Goal: Information Seeking & Learning: Compare options

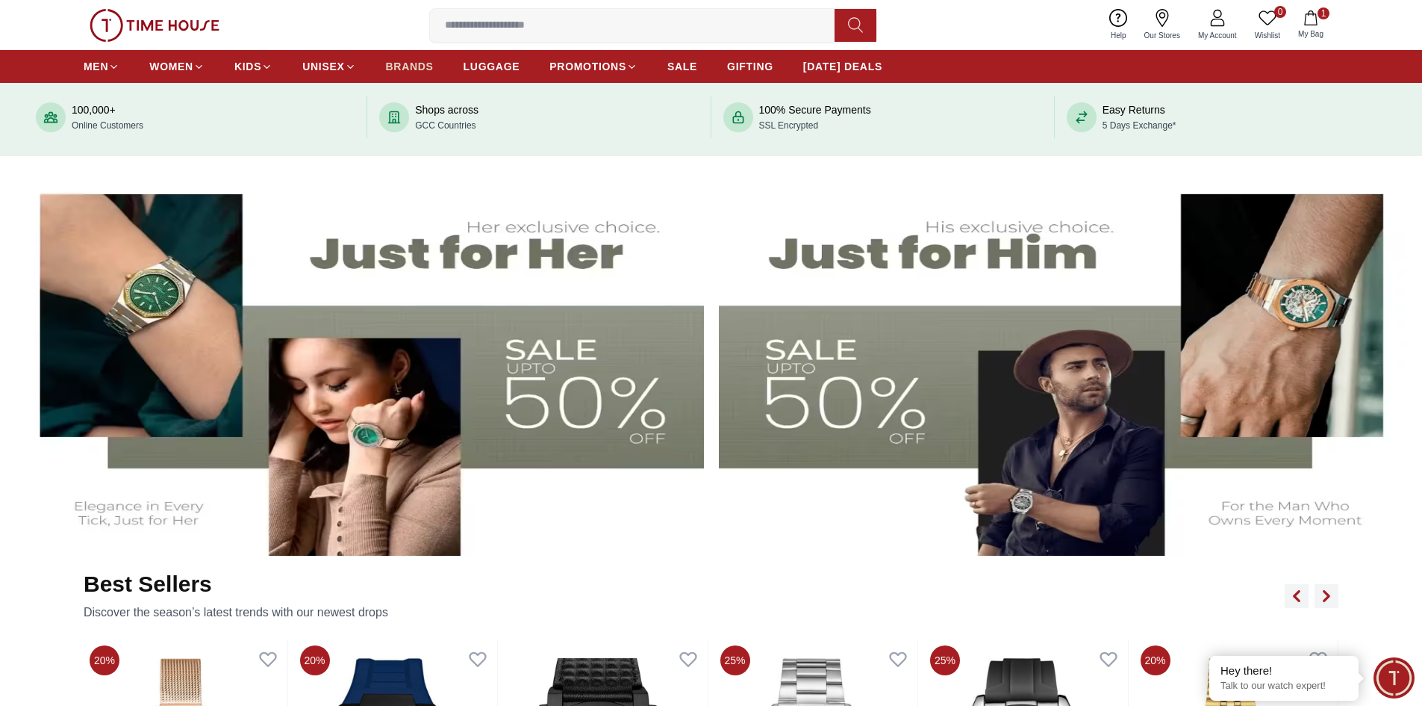
scroll to position [523, 0]
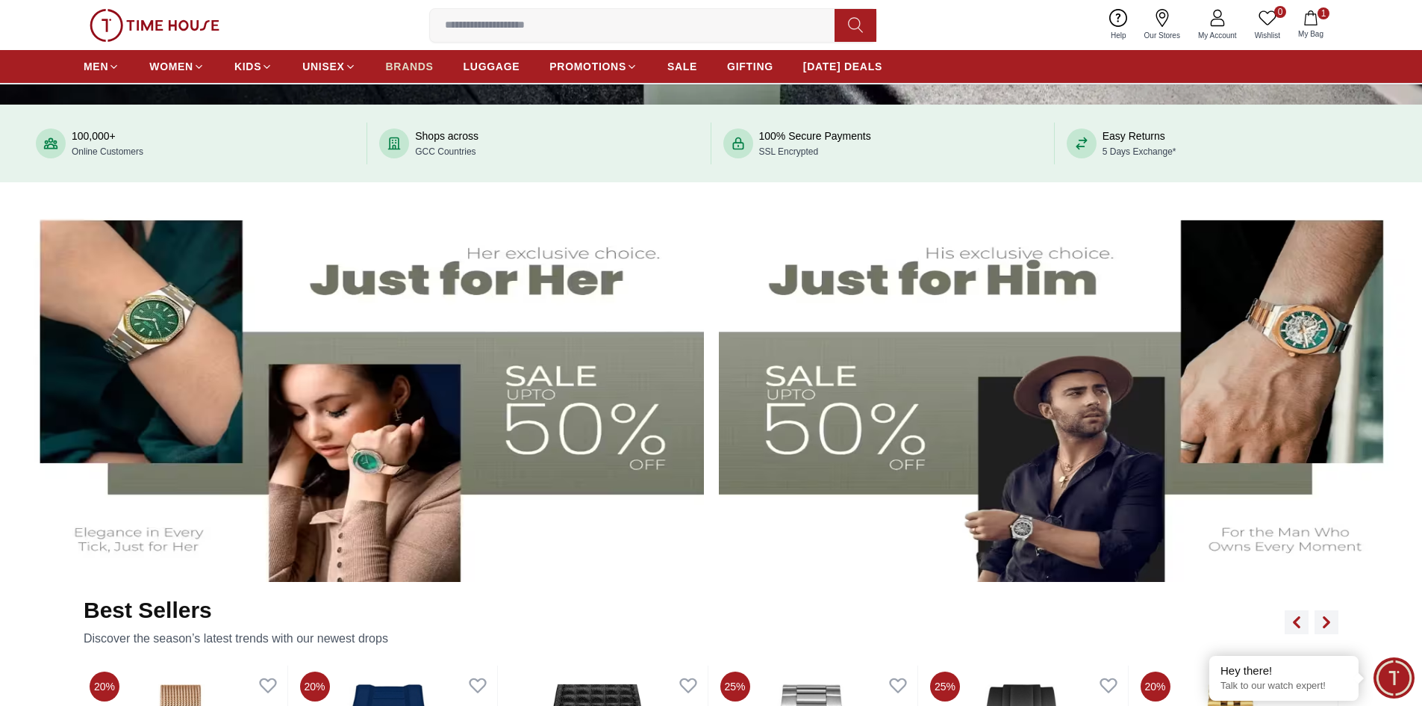
click at [419, 64] on span "BRANDS" at bounding box center [410, 66] width 48 height 15
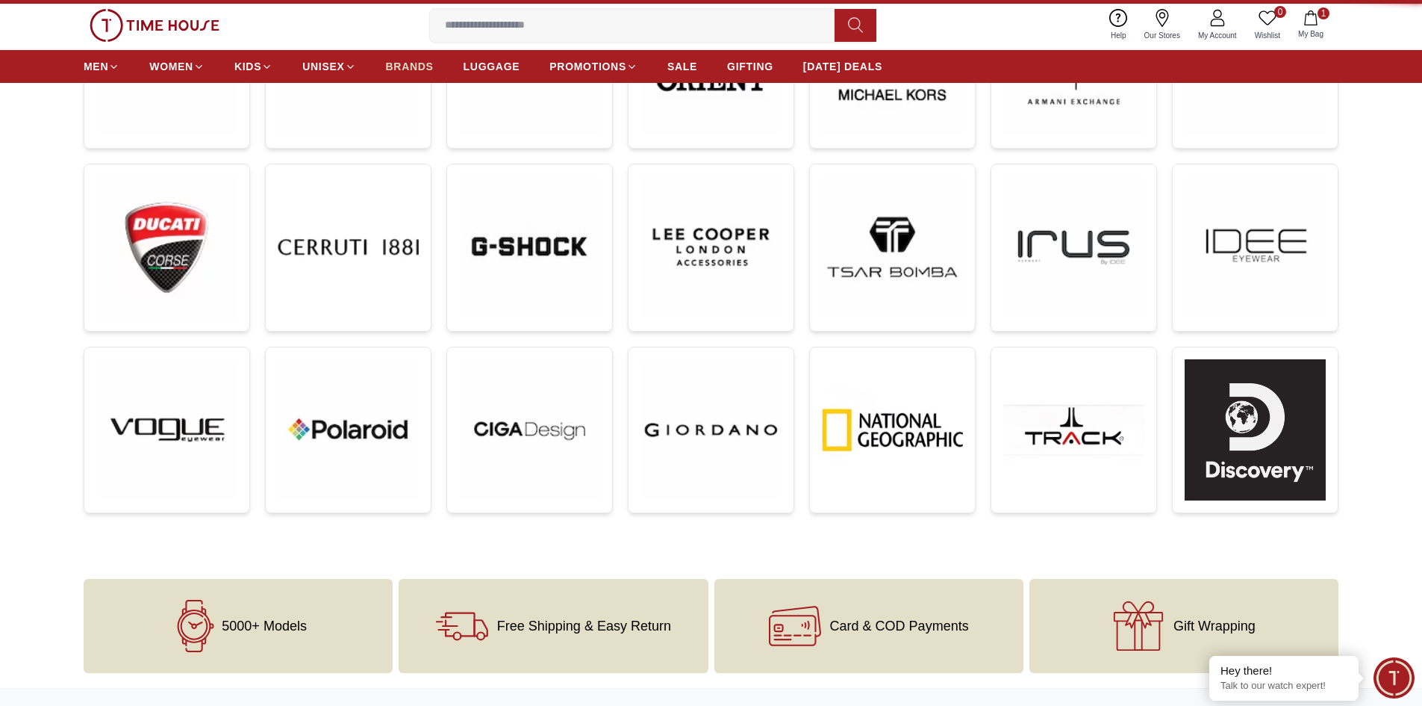
scroll to position [0, 0]
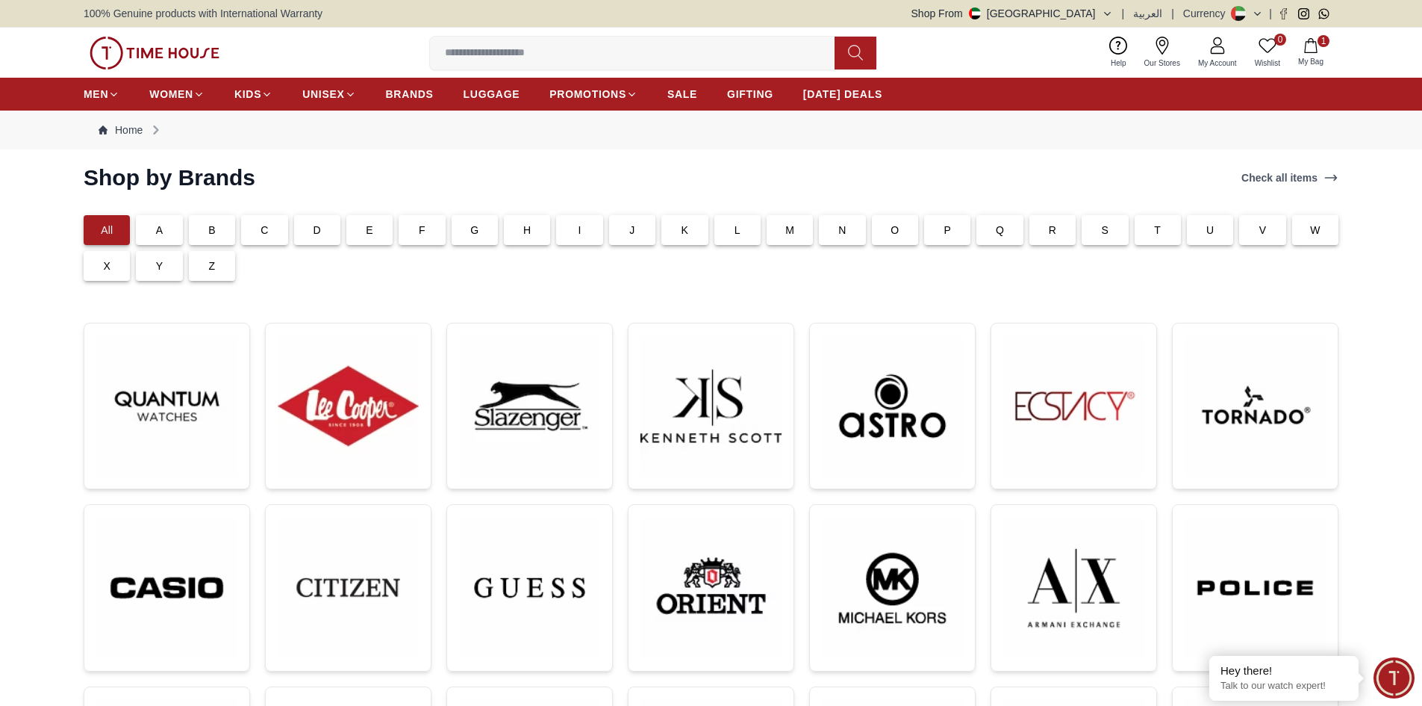
click at [1164, 231] on div "T" at bounding box center [1158, 230] width 46 height 30
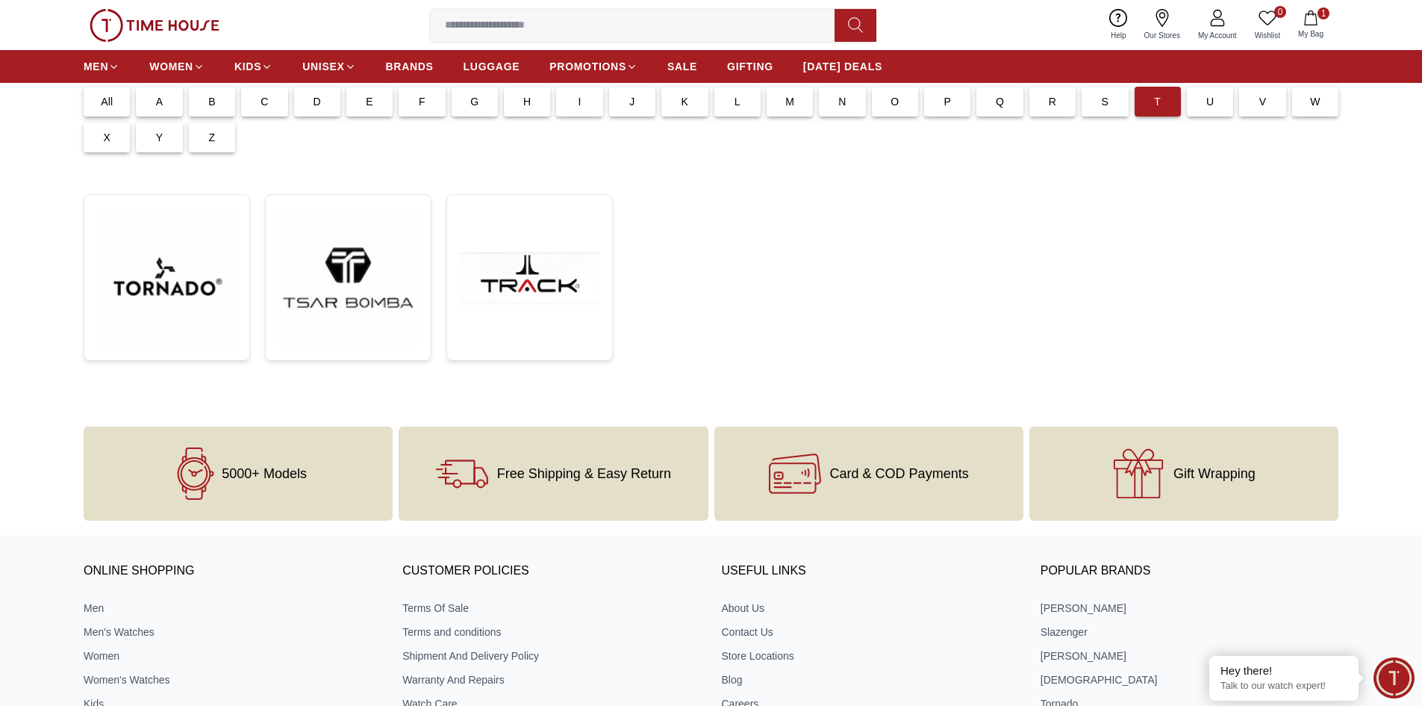
scroll to position [224, 0]
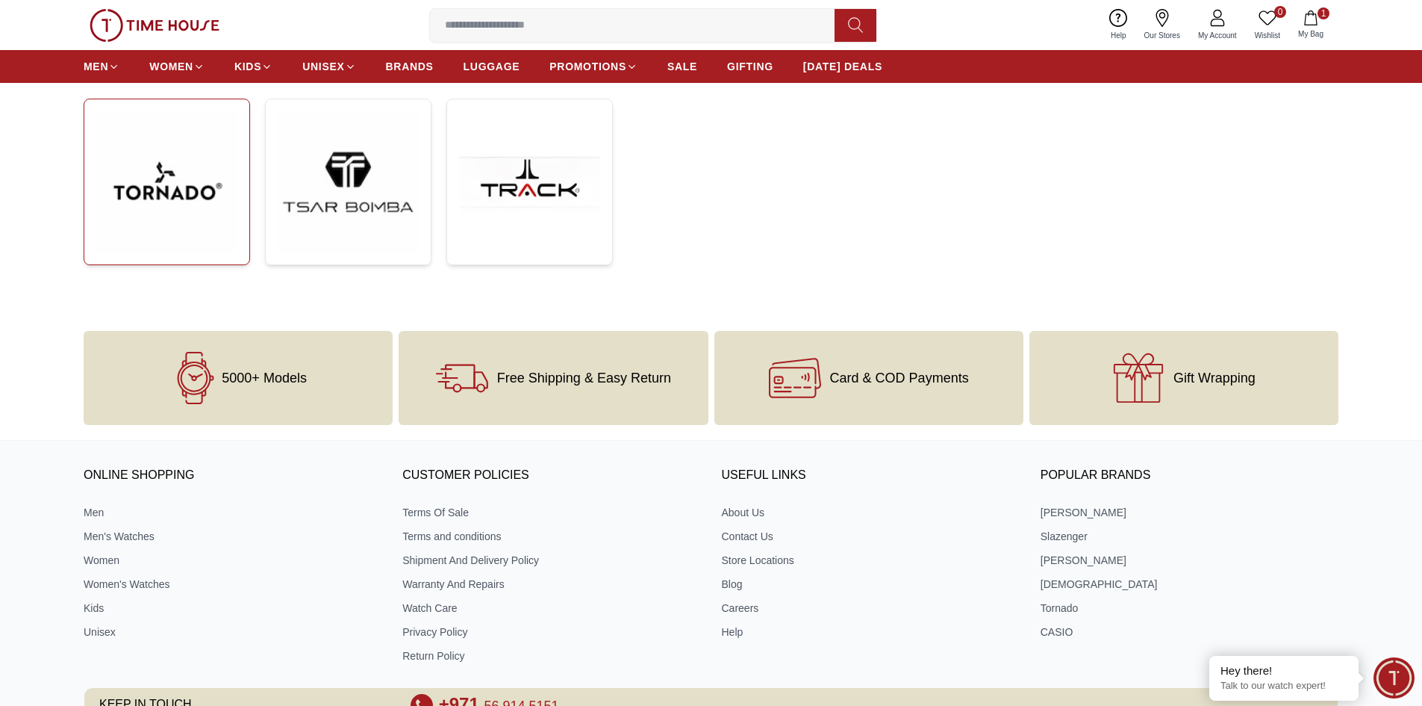
click at [147, 209] on img at bounding box center [166, 181] width 141 height 141
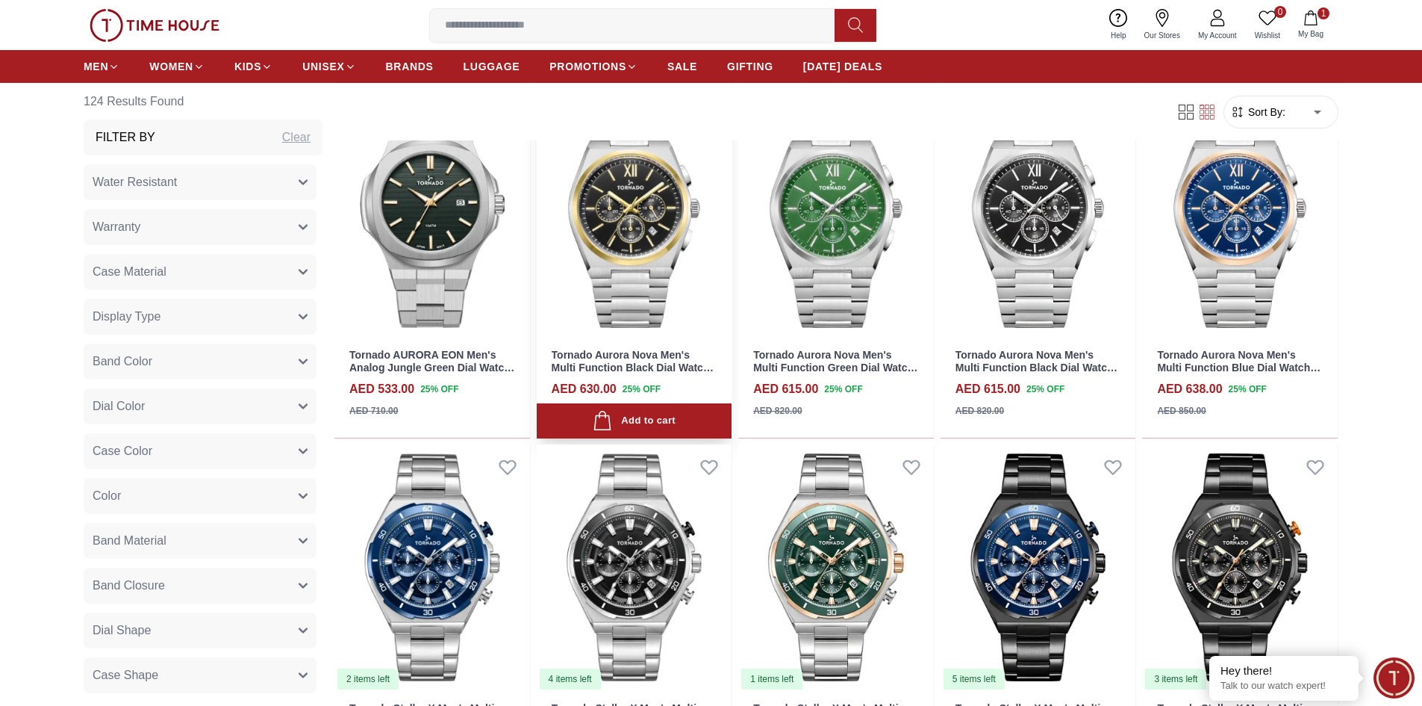
scroll to position [1643, 0]
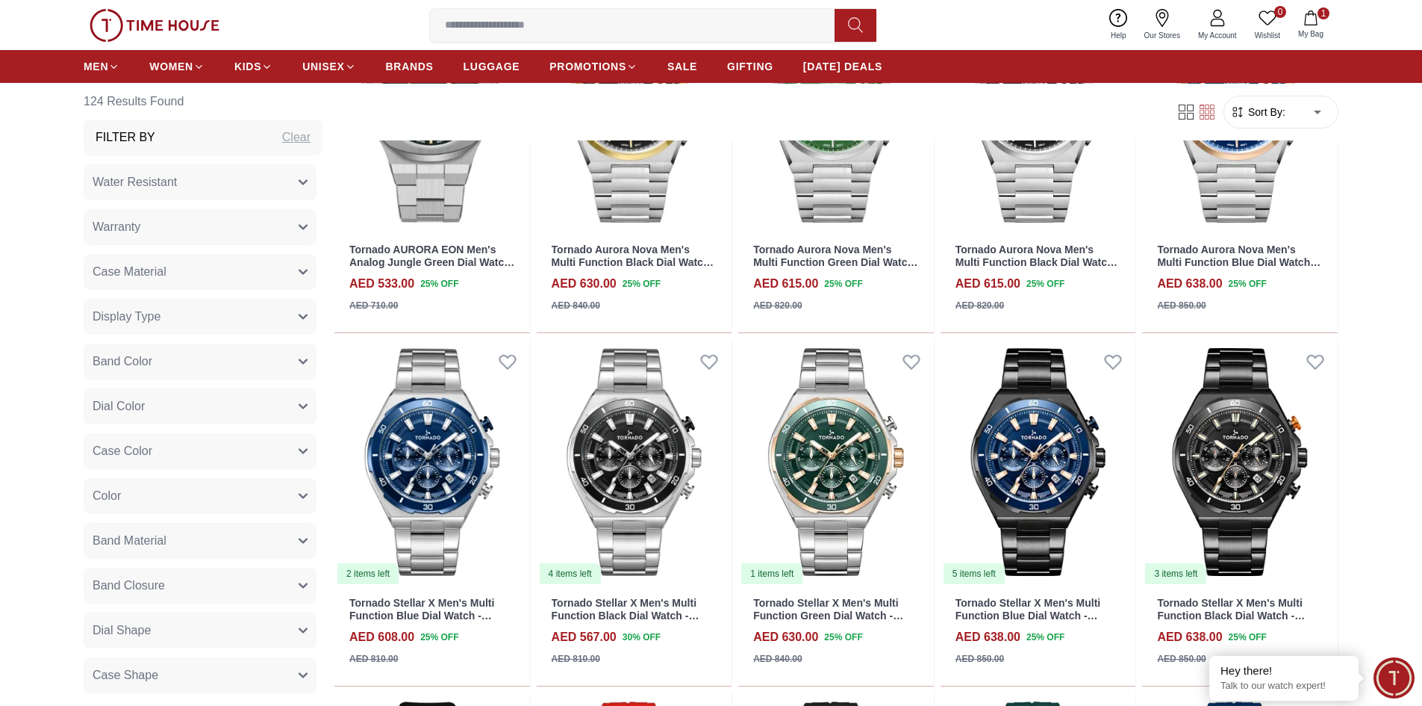
scroll to position [1568, 0]
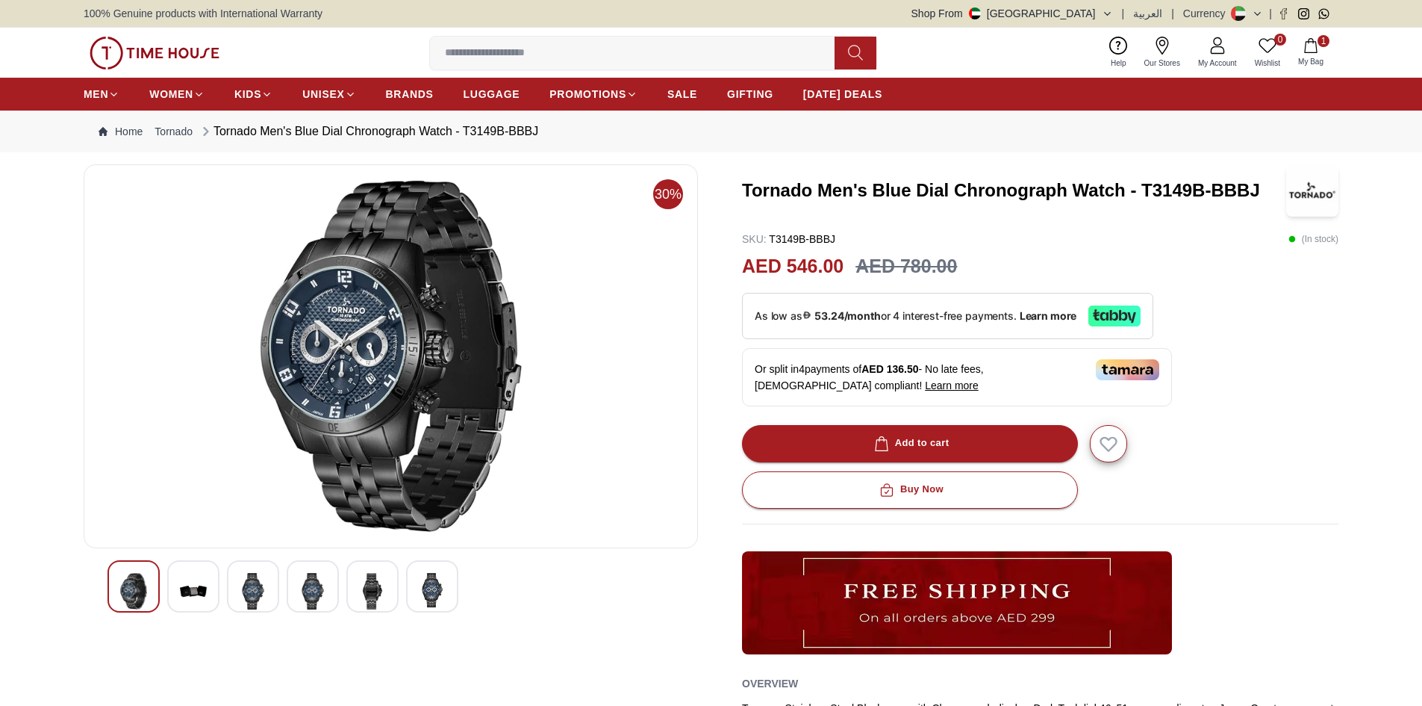
click at [263, 599] on img at bounding box center [253, 591] width 27 height 37
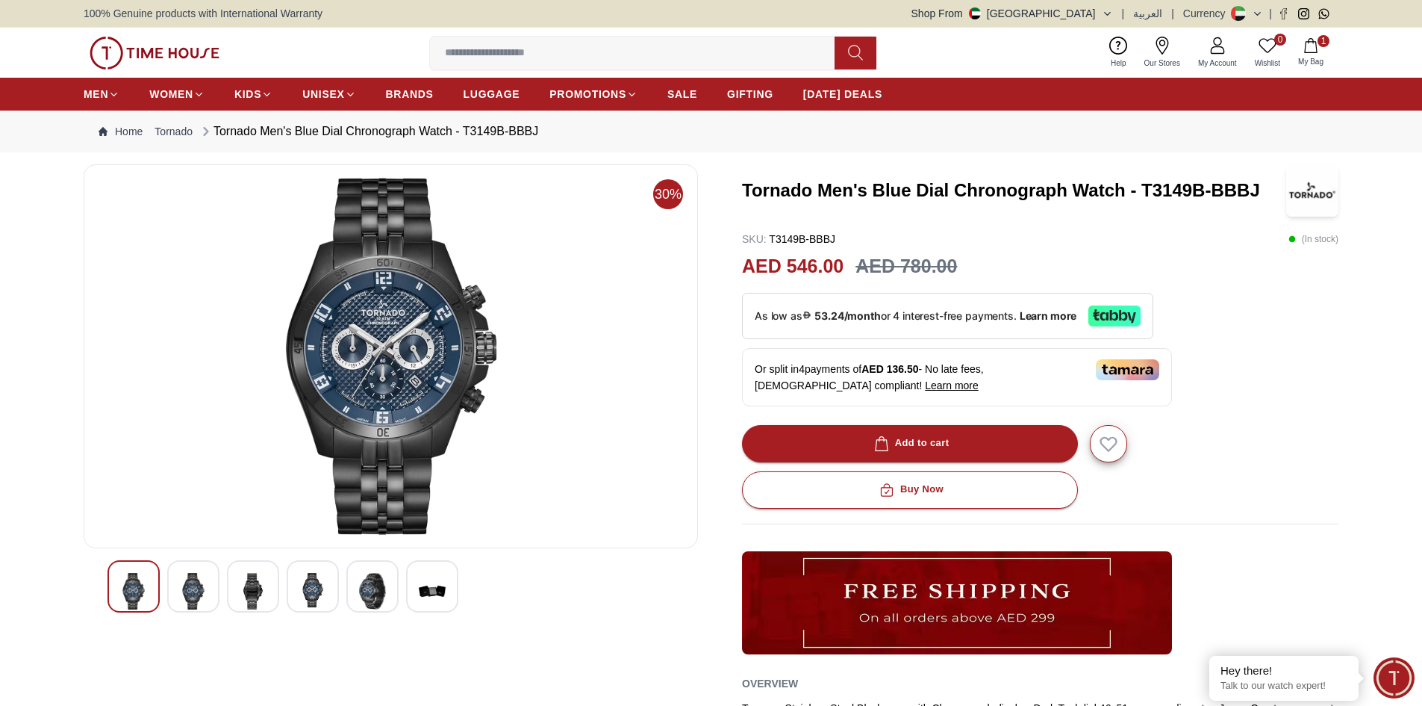
click at [312, 594] on img at bounding box center [312, 590] width 27 height 34
click at [429, 594] on img at bounding box center [432, 591] width 27 height 37
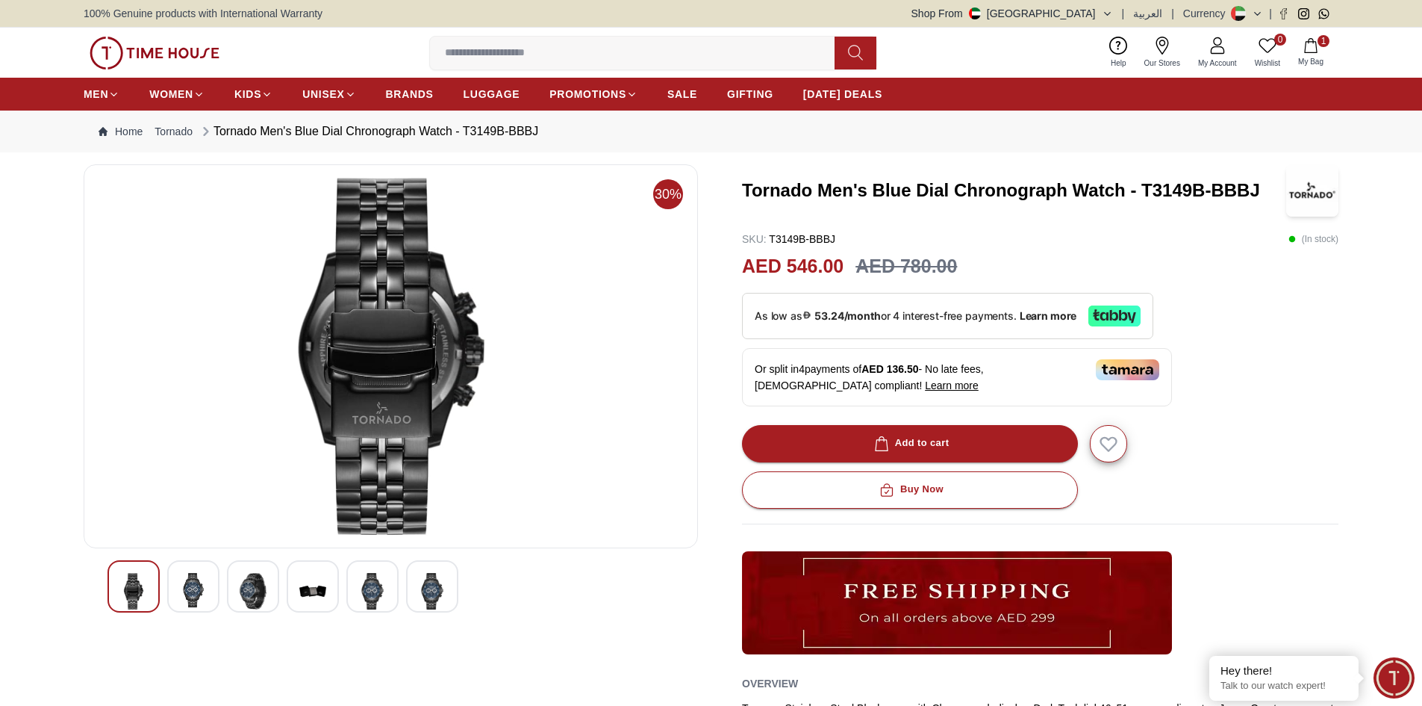
click at [370, 581] on img at bounding box center [372, 591] width 27 height 37
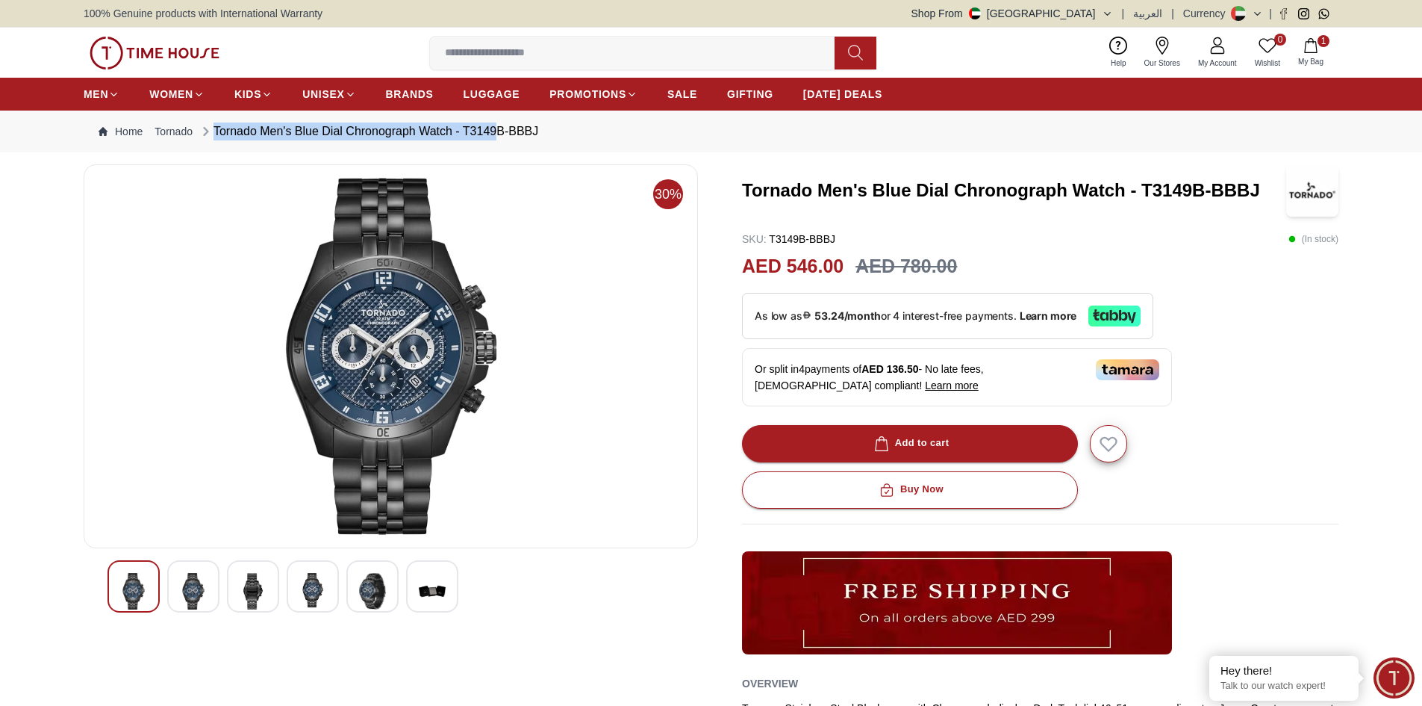
drag, startPoint x: 548, startPoint y: 132, endPoint x: 534, endPoint y: 134, distance: 14.3
click at [502, 128] on nav "Home Tornado Tornado Men's Blue Dial Chronograph Watch - T3149B-BBBJ" at bounding box center [711, 132] width 1255 height 42
click at [547, 134] on nav "Home Tornado Tornado Men's Blue Dial Chronograph Watch - T3149B-BBBJ" at bounding box center [711, 132] width 1255 height 42
click at [202, 591] on img at bounding box center [193, 591] width 27 height 37
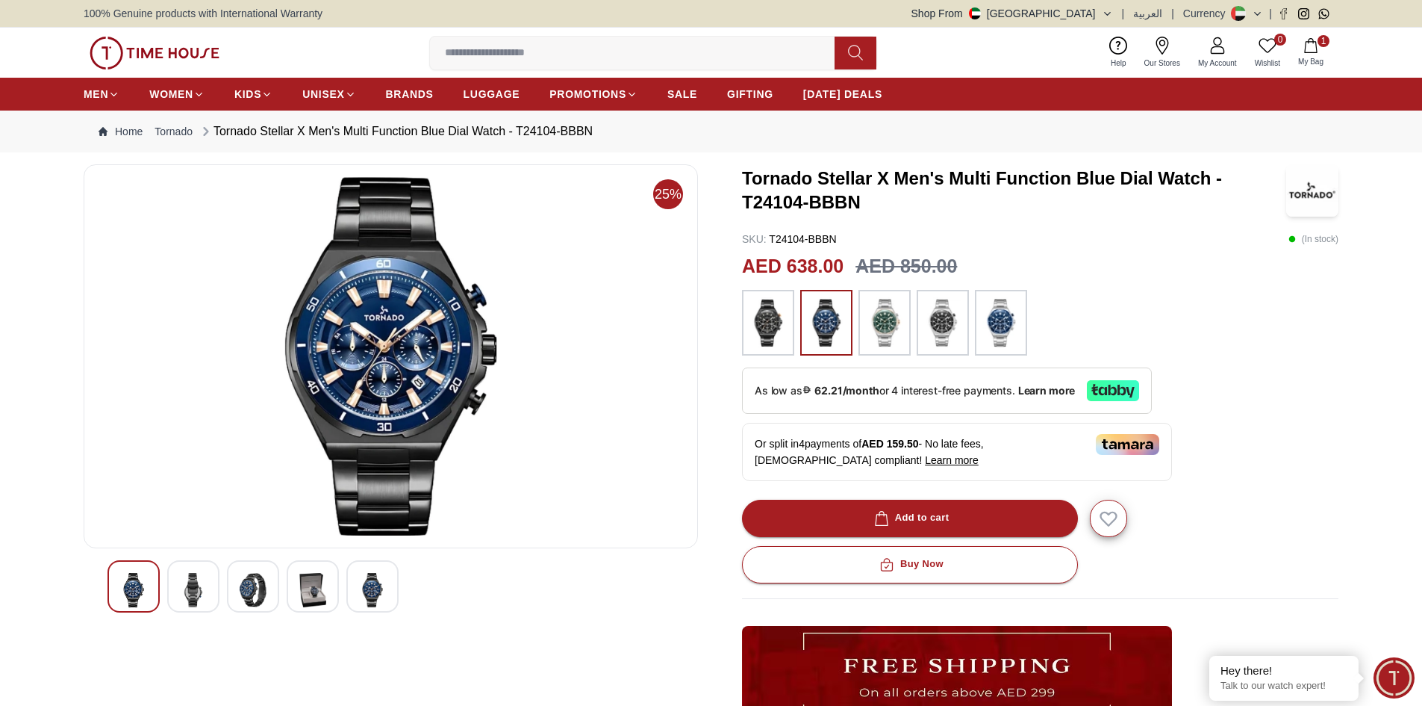
click at [302, 598] on img at bounding box center [312, 590] width 27 height 34
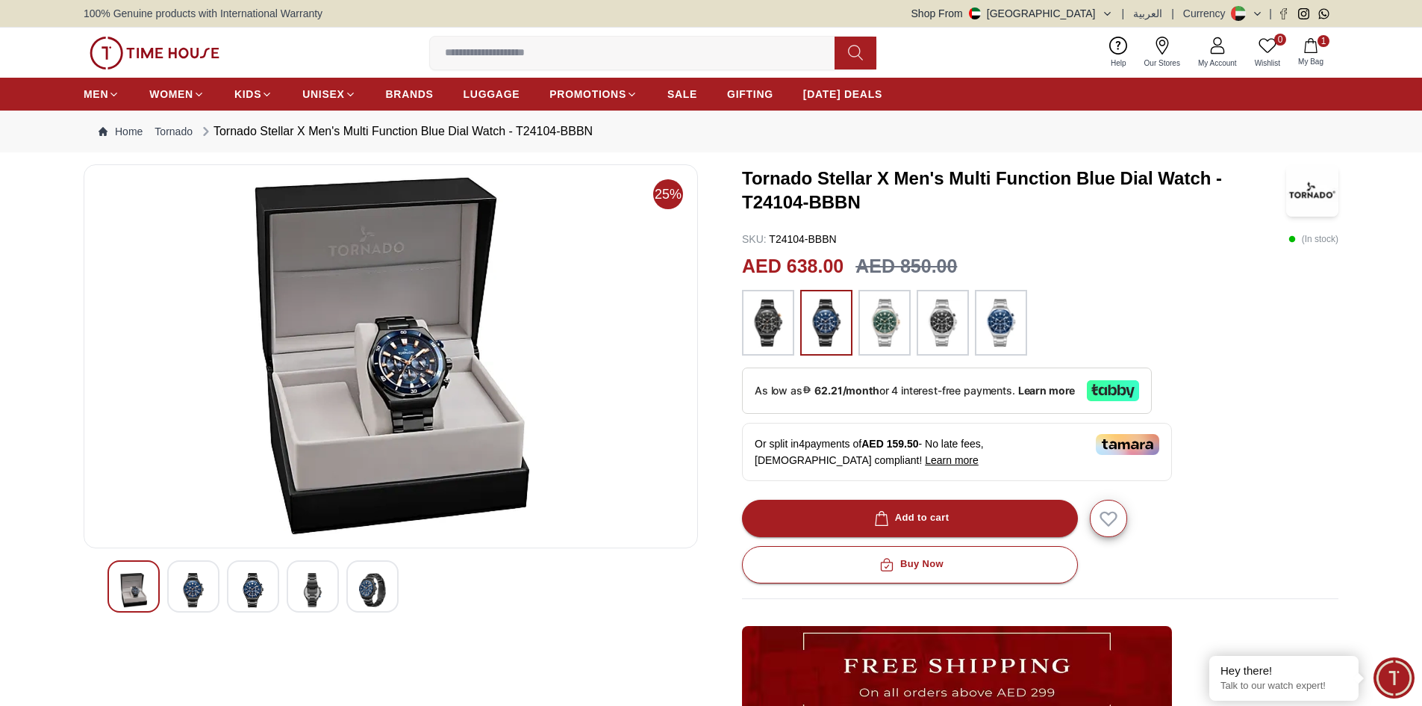
click at [378, 599] on img at bounding box center [372, 590] width 27 height 34
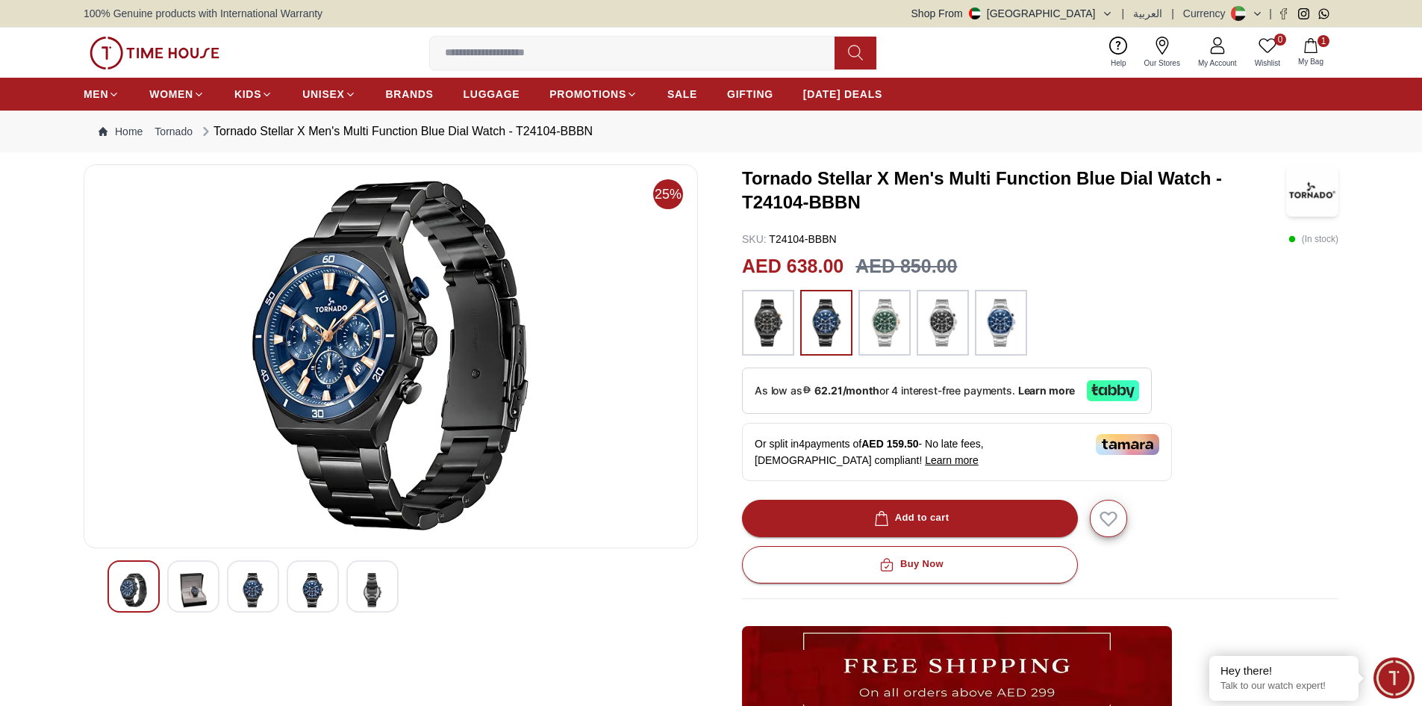
click at [313, 588] on img at bounding box center [312, 590] width 27 height 34
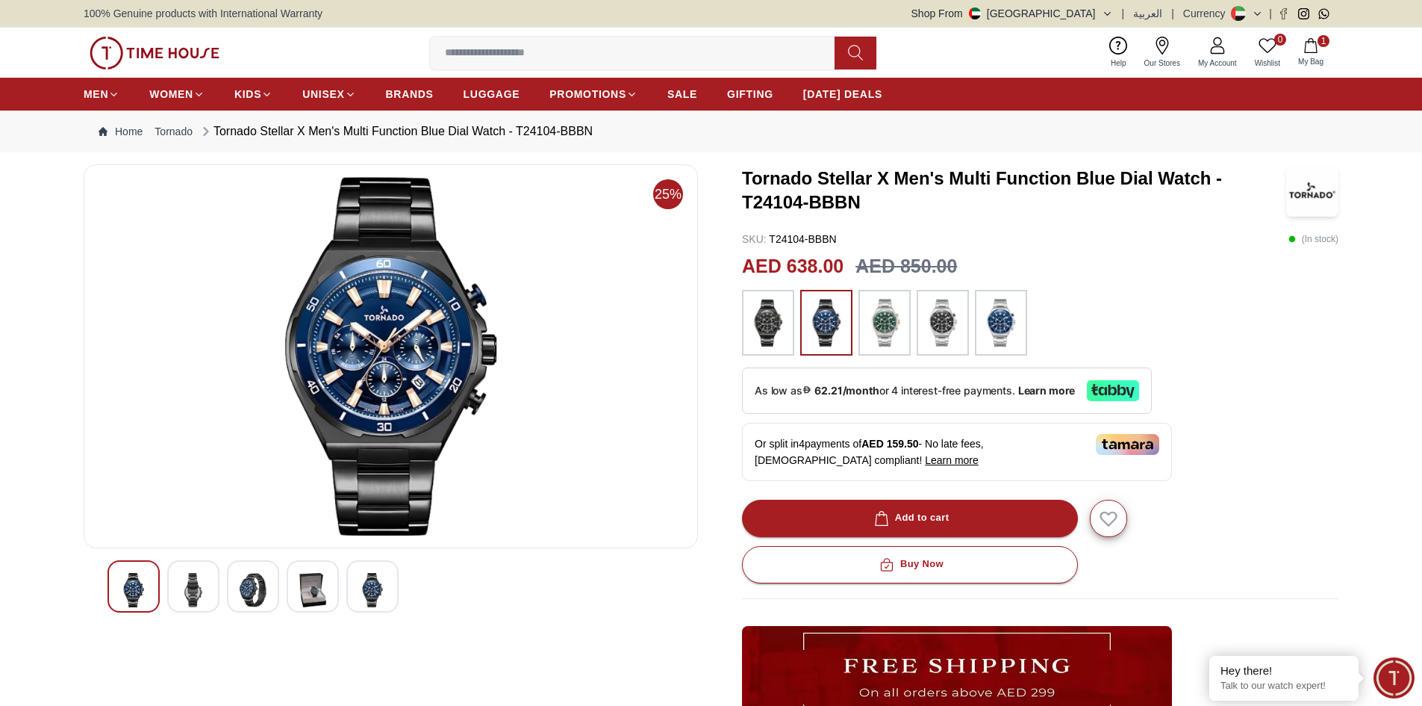
click at [261, 589] on img at bounding box center [253, 590] width 27 height 34
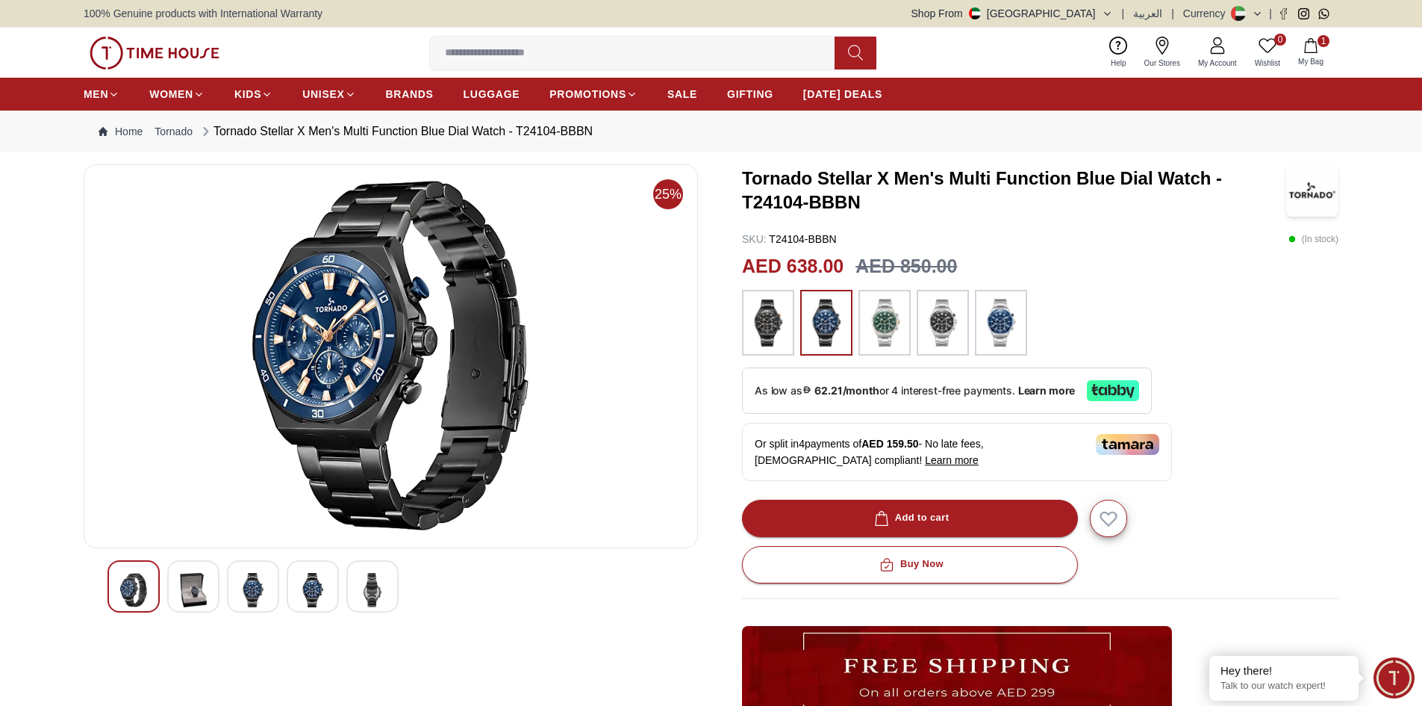
click at [982, 337] on div at bounding box center [1001, 323] width 52 height 66
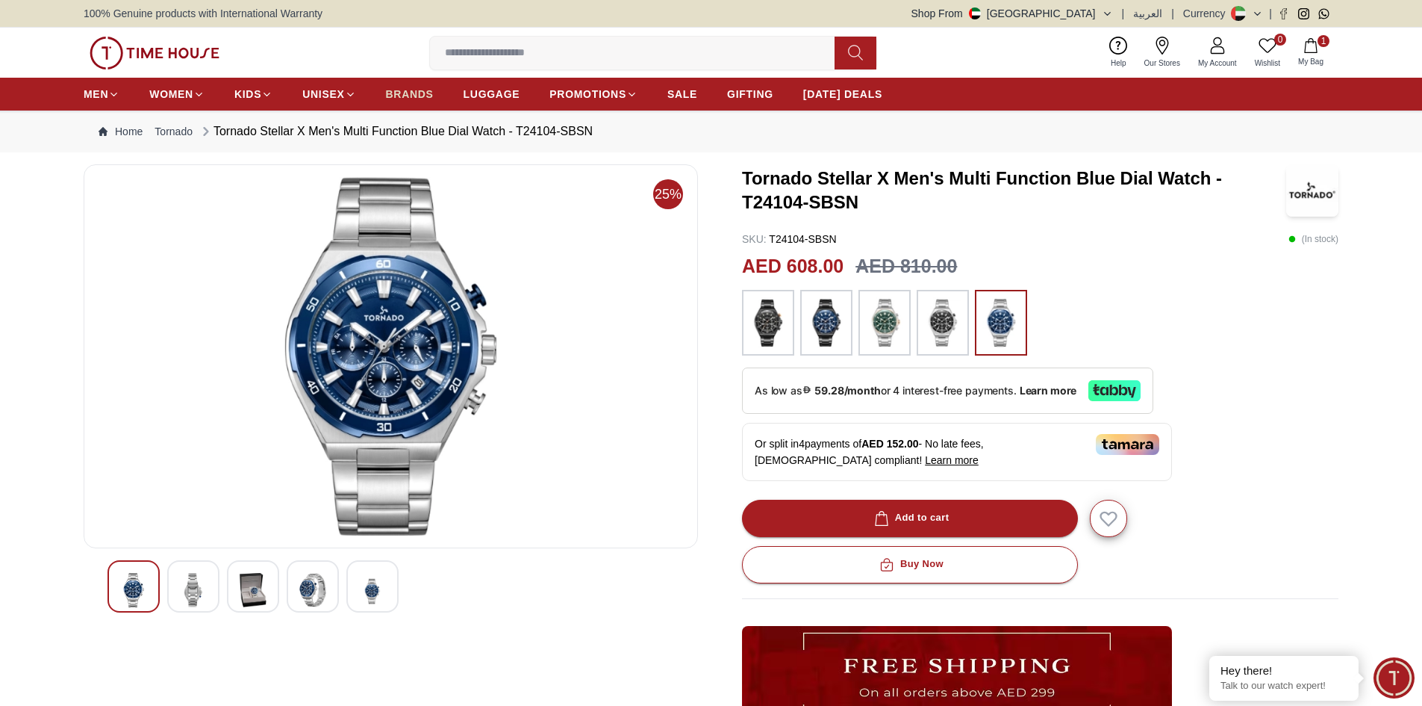
click at [415, 96] on span "BRANDS" at bounding box center [410, 94] width 48 height 15
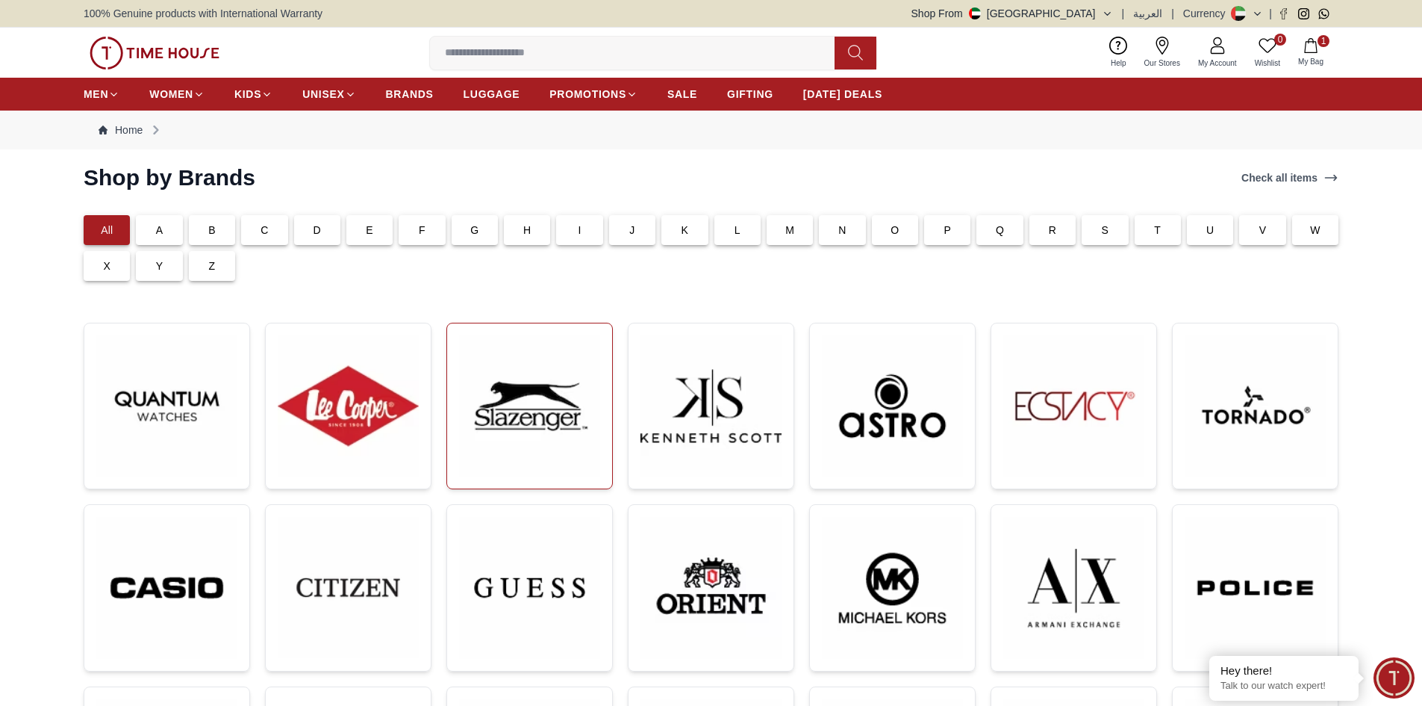
scroll to position [75, 0]
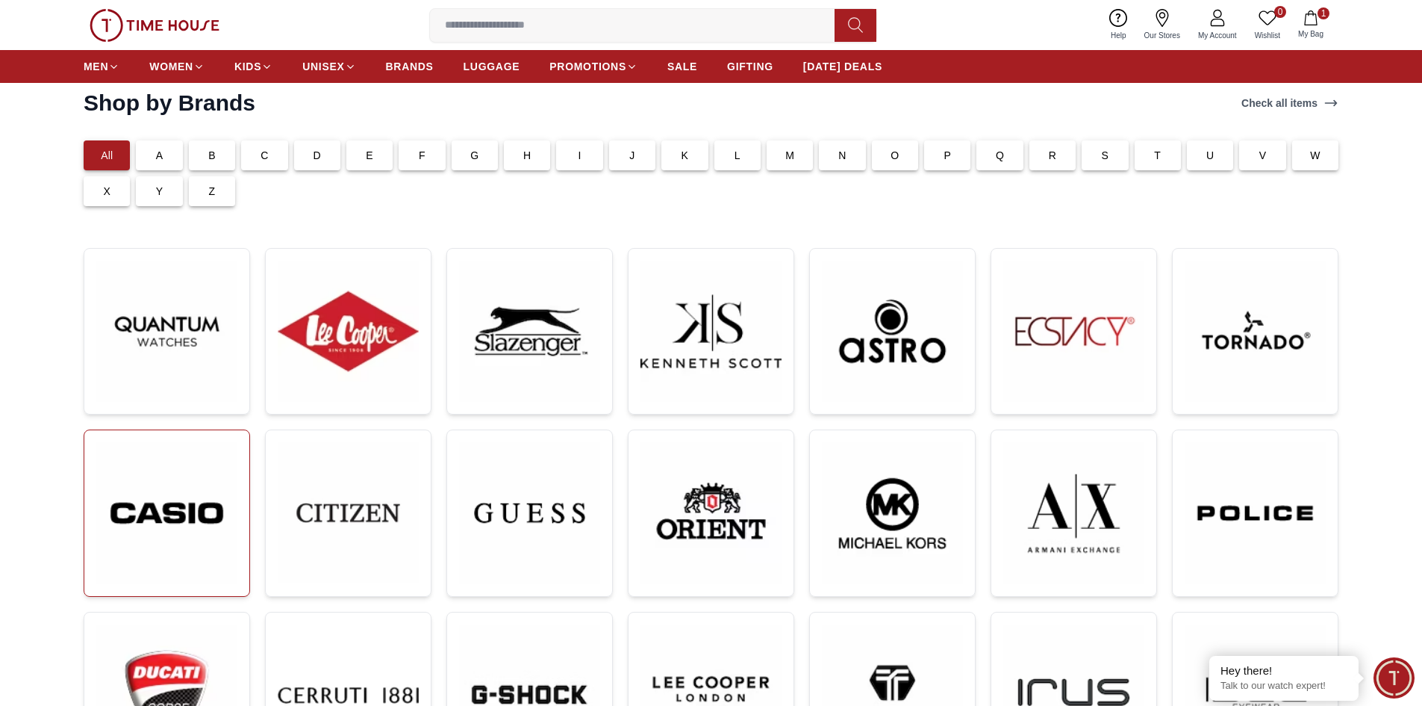
click at [155, 502] on img at bounding box center [166, 513] width 141 height 142
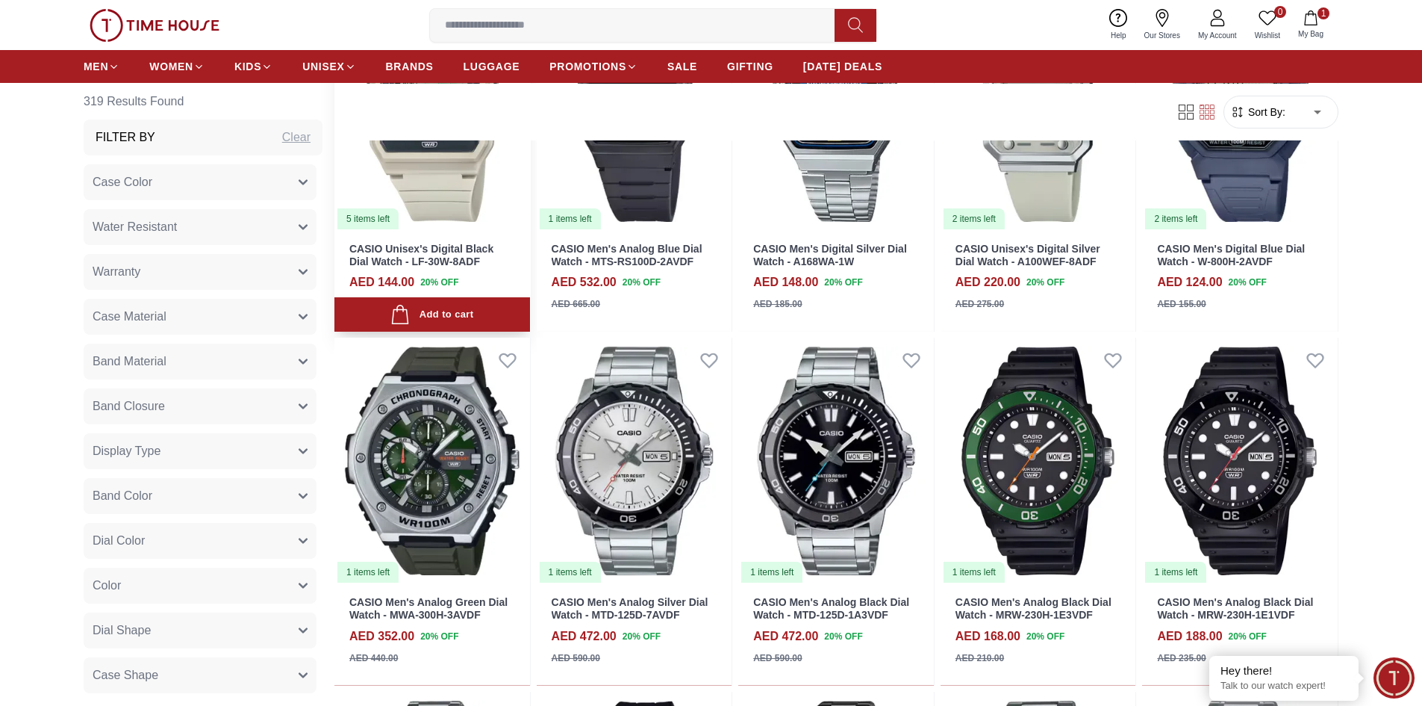
scroll to position [1269, 0]
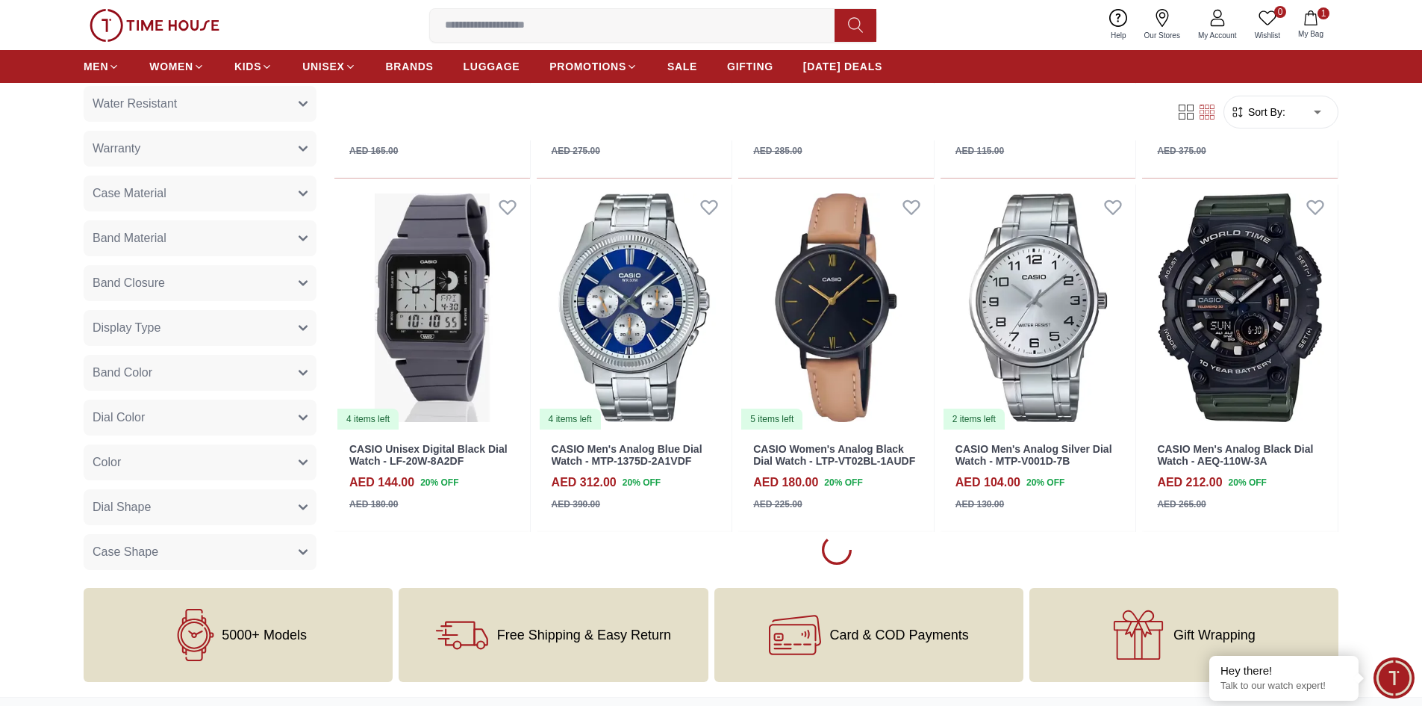
scroll to position [3211, 0]
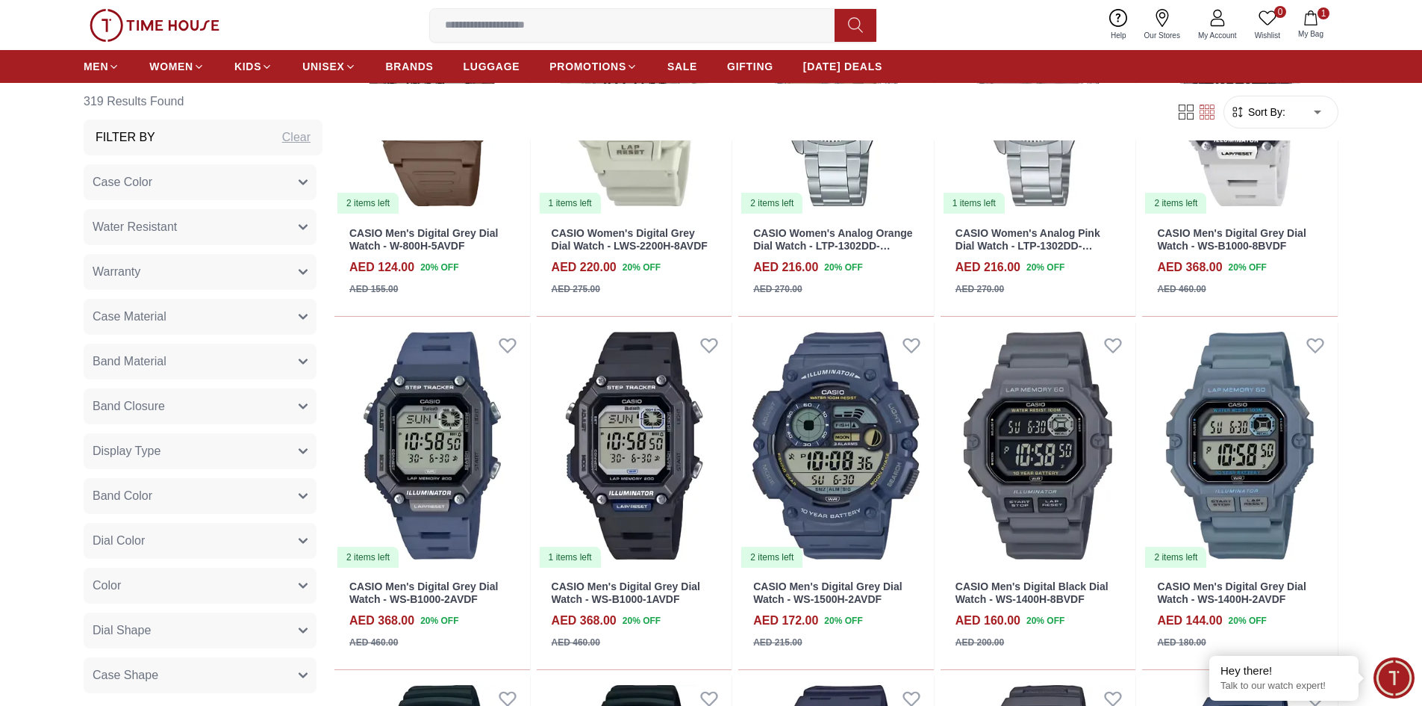
scroll to position [3957, 0]
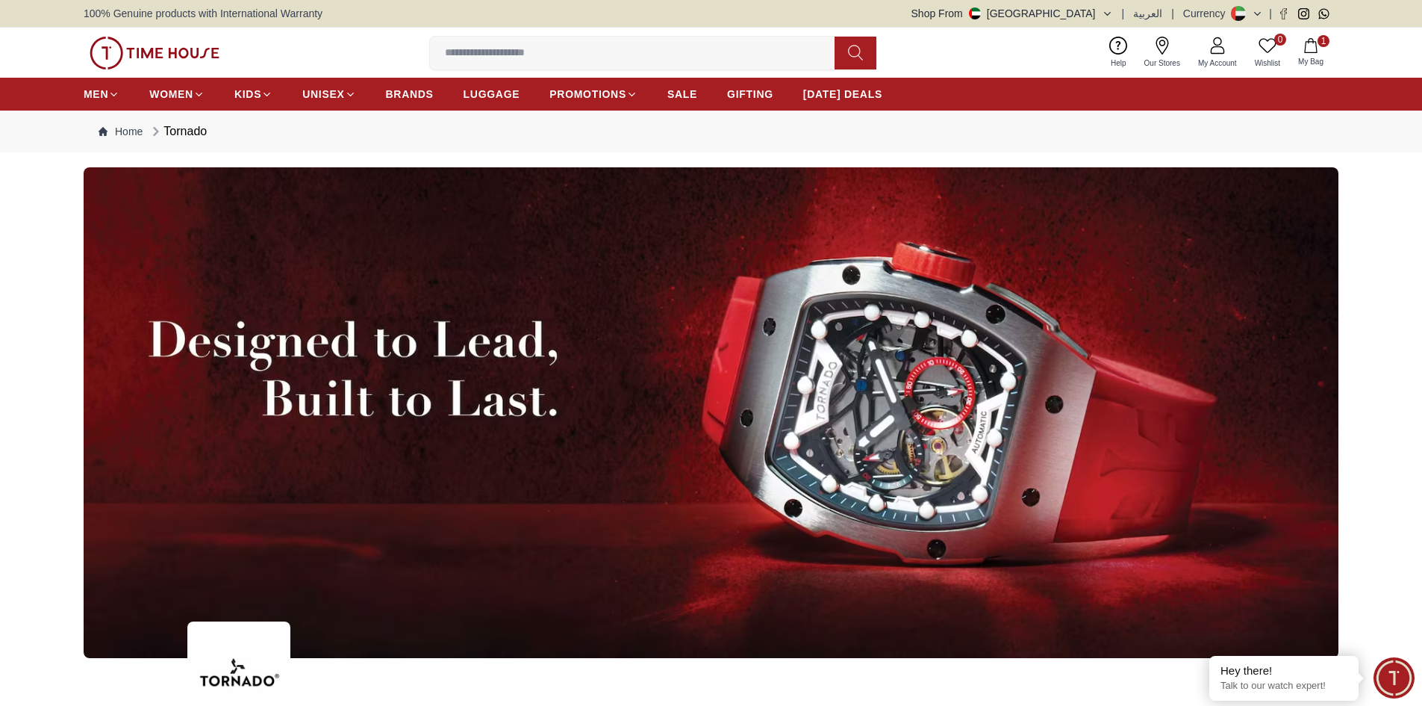
scroll to position [1568, 0]
